Goal: Find specific page/section: Find specific page/section

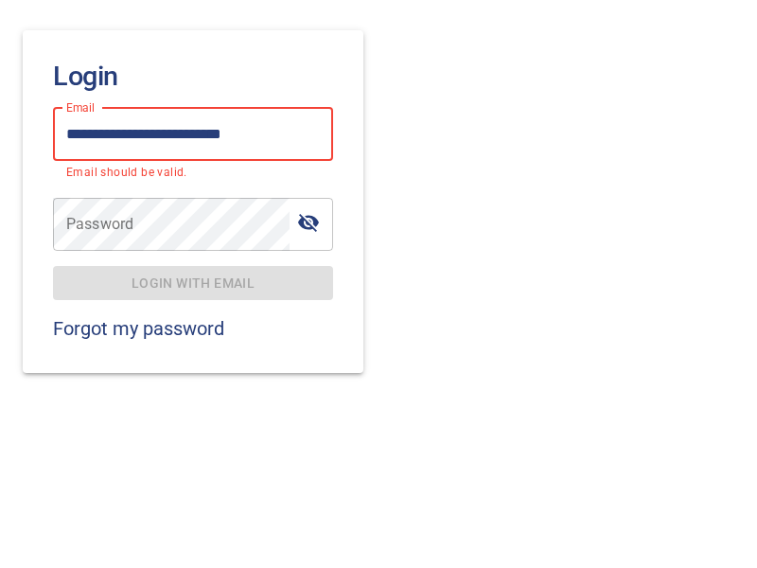
type input "**********"
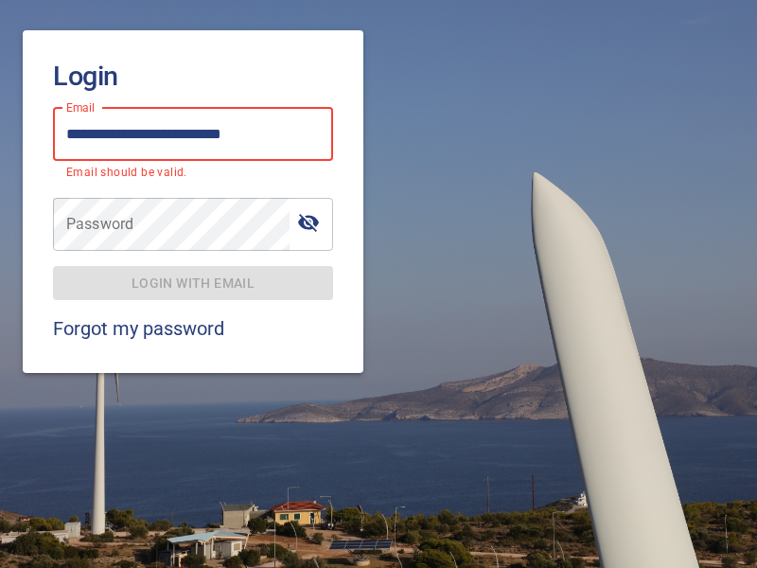
click at [193, 271] on span "Login with email" at bounding box center [193, 283] width 250 height 24
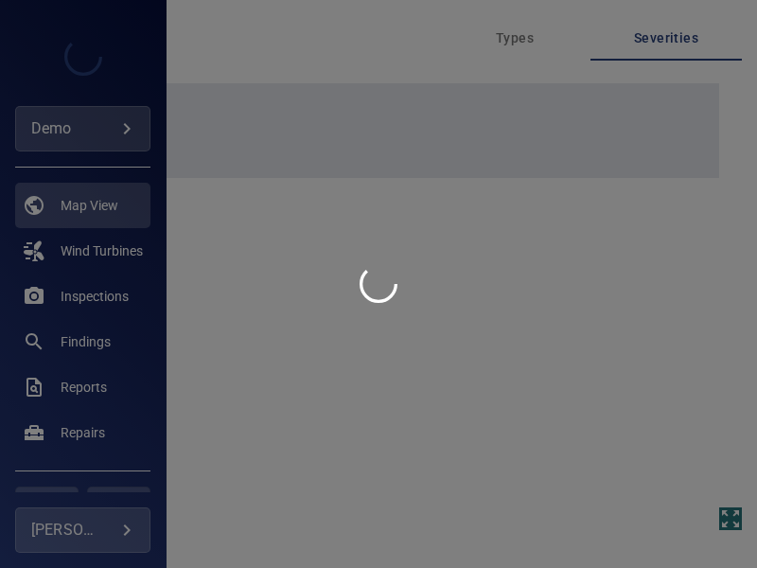
type input "****"
